Goal: Information Seeking & Learning: Learn about a topic

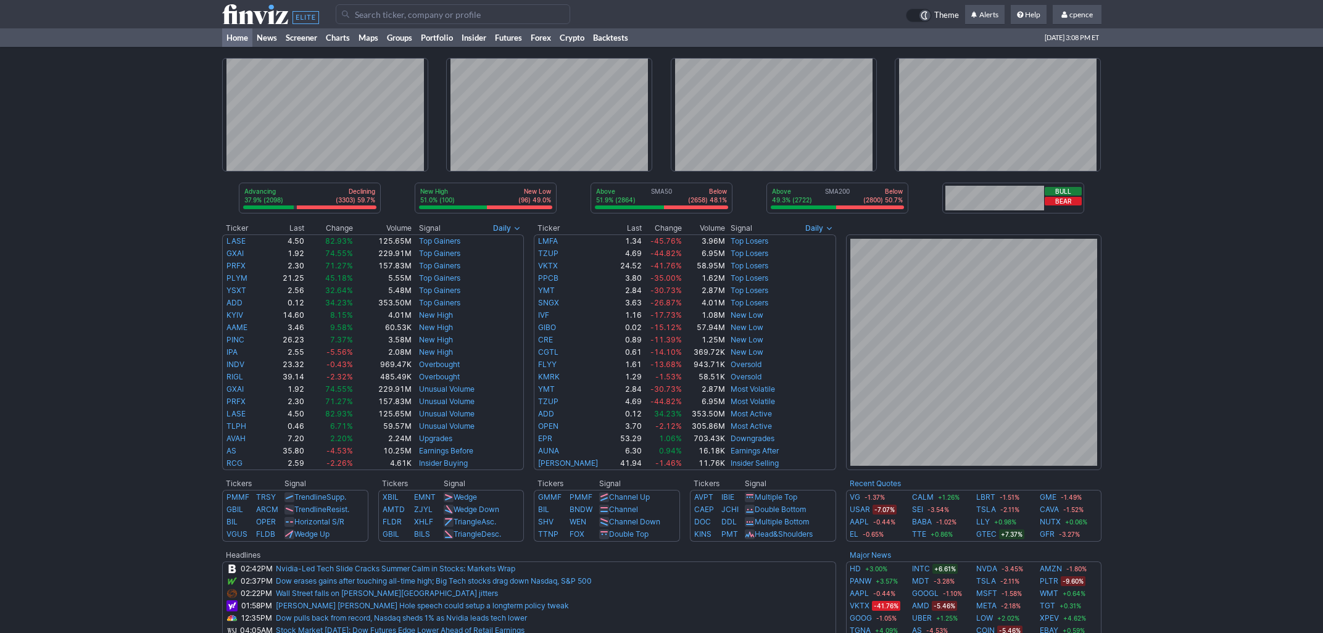
click at [1199, 484] on div "Advancing 37.9% (2098) Declining (3303) 59.7% New High 51.0% (100) New Low (96)…" at bounding box center [661, 475] width 1323 height 856
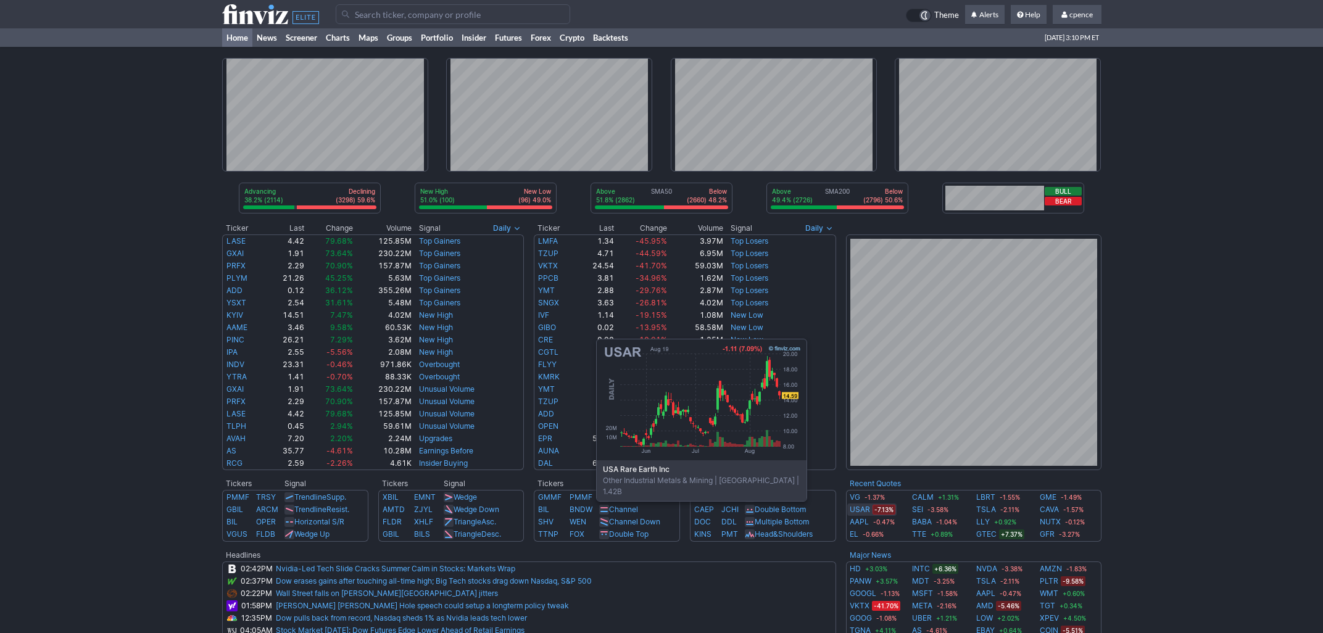
click at [861, 508] on link "USAR" at bounding box center [860, 510] width 20 height 12
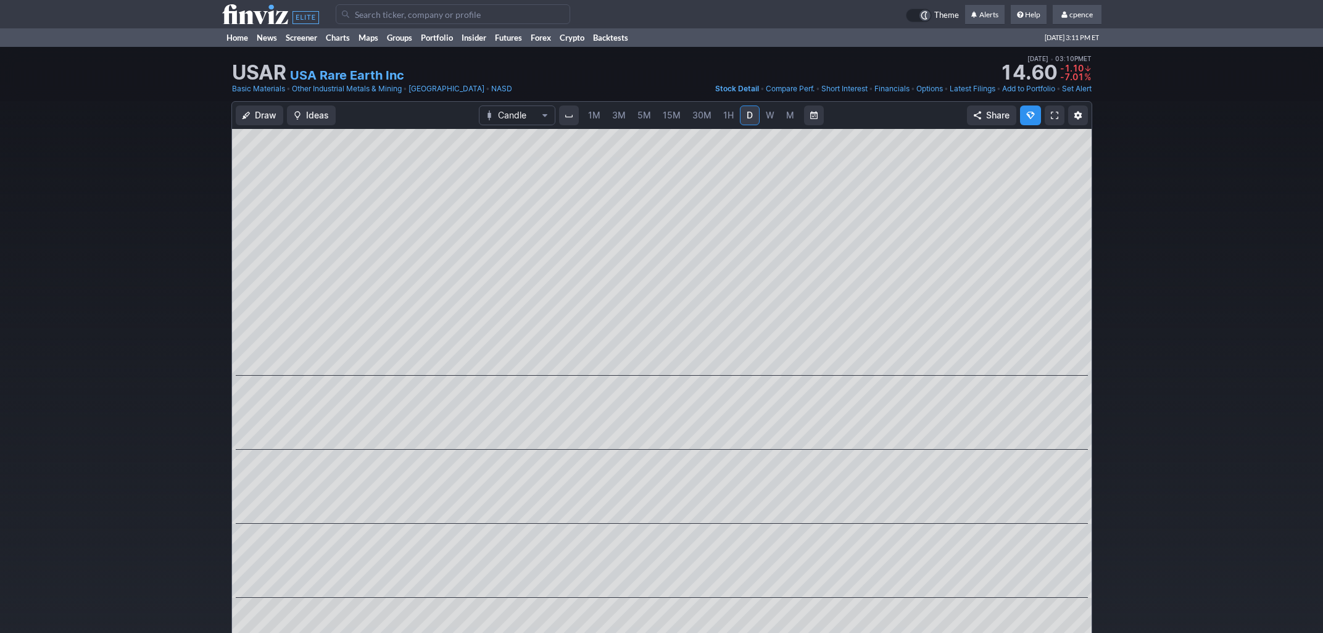
click at [329, 70] on link "USA Rare Earth Inc" at bounding box center [347, 75] width 114 height 17
click at [242, 4] on td at bounding box center [279, 14] width 114 height 28
click at [234, 16] on use at bounding box center [270, 14] width 97 height 20
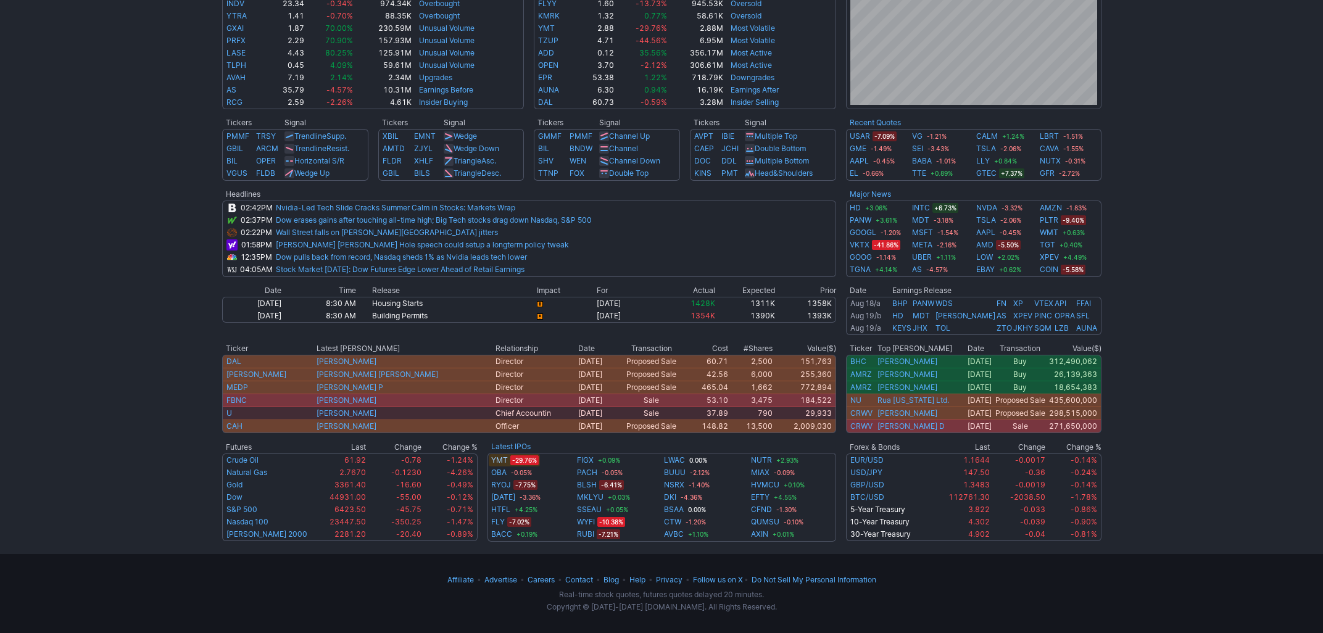
scroll to position [362, 0]
